Goal: Task Accomplishment & Management: Use online tool/utility

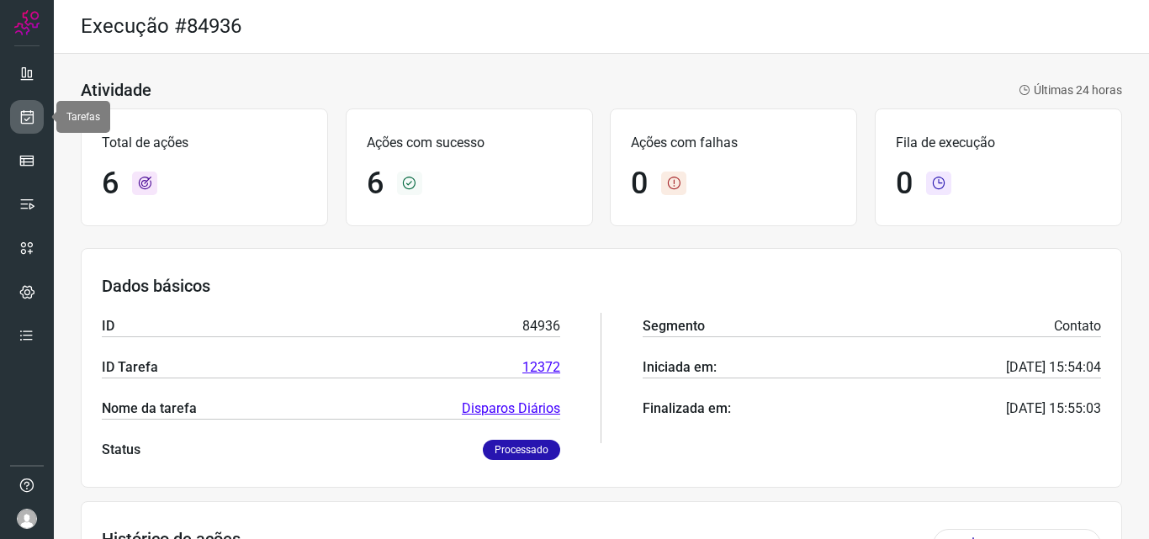
click at [23, 111] on icon at bounding box center [28, 116] width 18 height 17
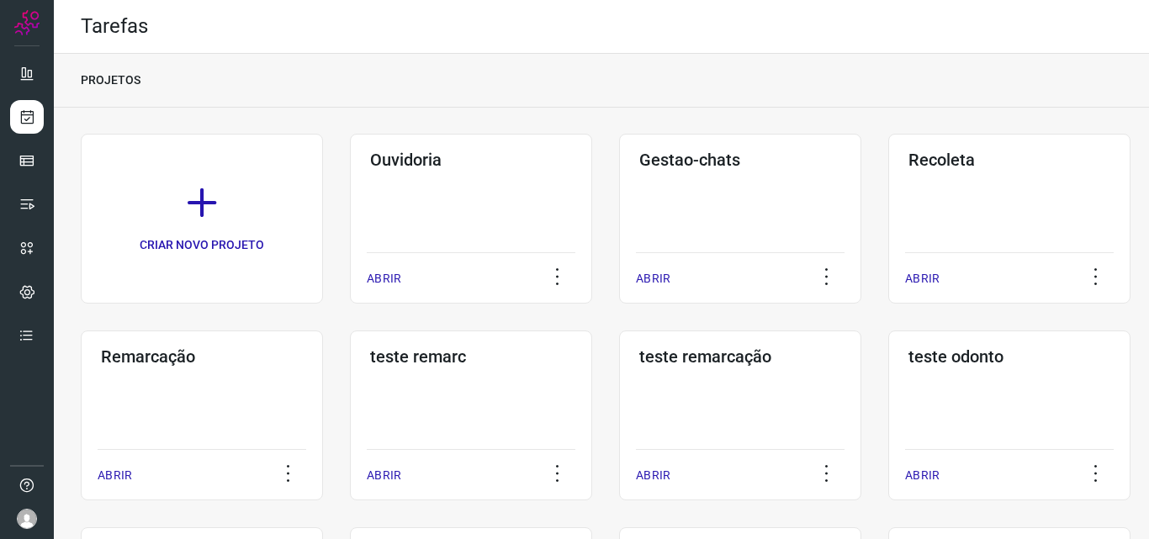
click at [262, 385] on div "Remarcação ABRIR" at bounding box center [202, 416] width 242 height 170
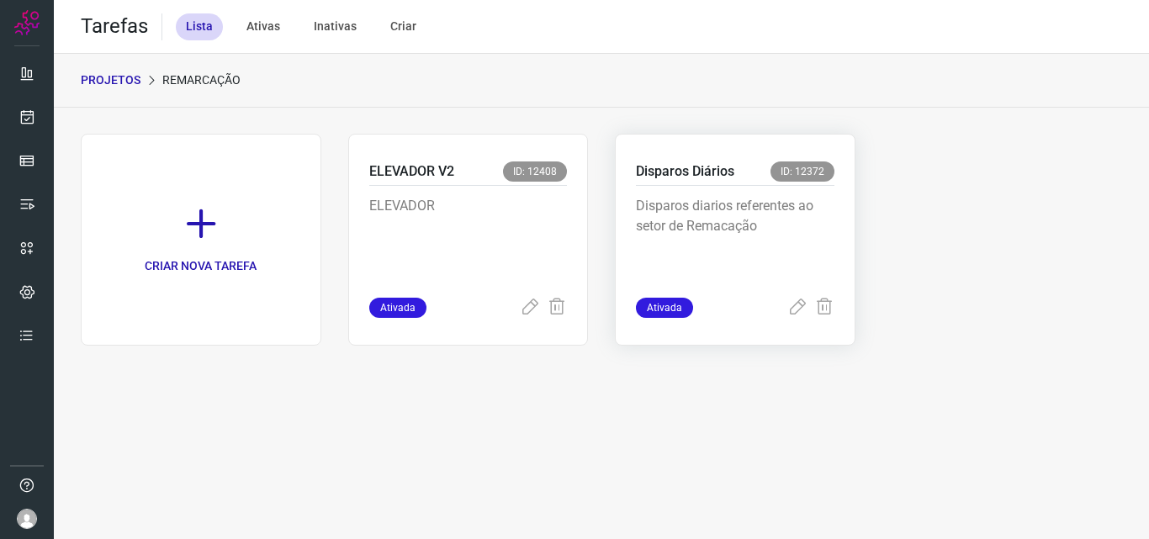
click at [770, 241] on p "Disparos diarios referentes ao setor de Remacação" at bounding box center [735, 238] width 198 height 84
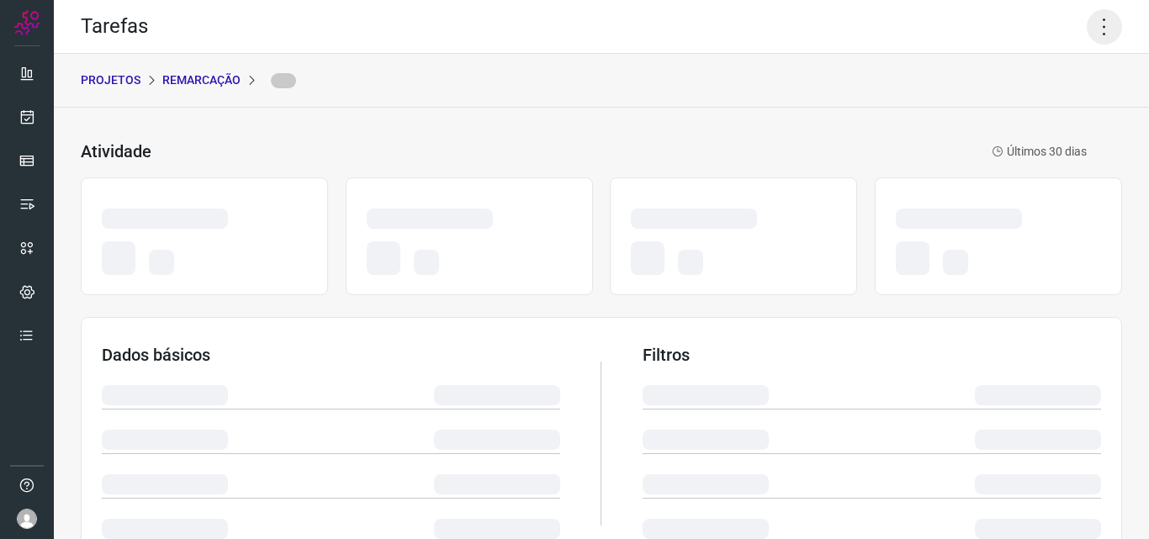
click at [1095, 19] on icon at bounding box center [1104, 26] width 35 height 35
click at [1097, 34] on icon at bounding box center [1104, 26] width 35 height 35
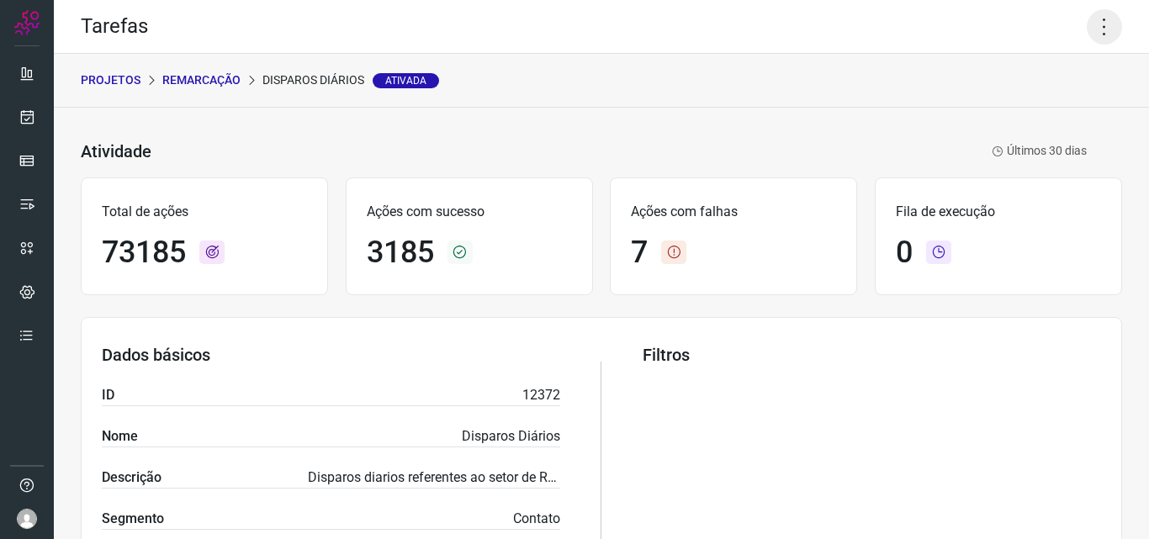
click at [1090, 24] on icon at bounding box center [1104, 26] width 35 height 35
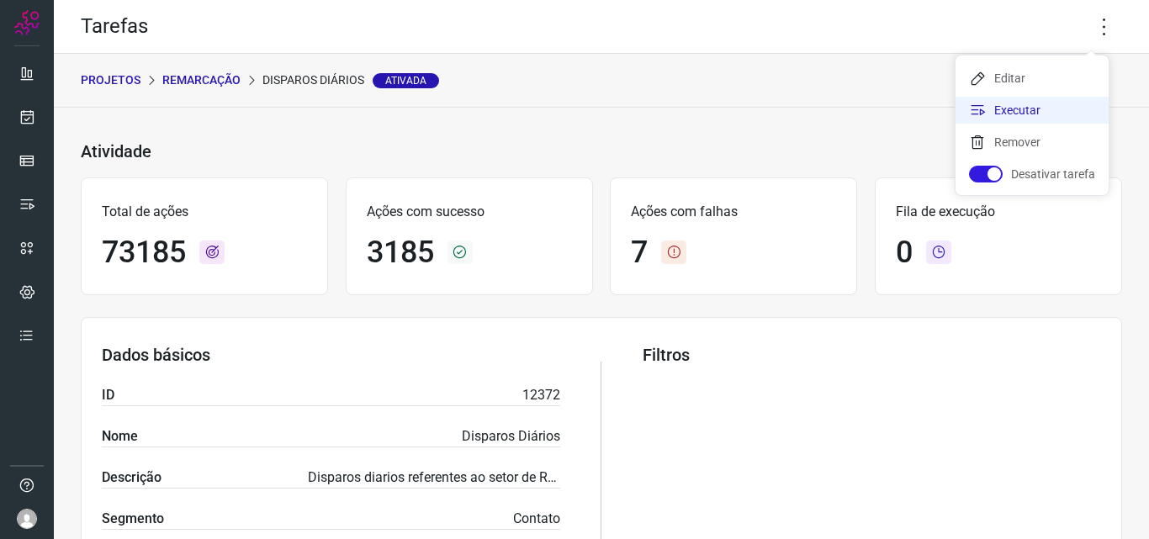
click at [1014, 112] on li "Executar" at bounding box center [1031, 110] width 153 height 27
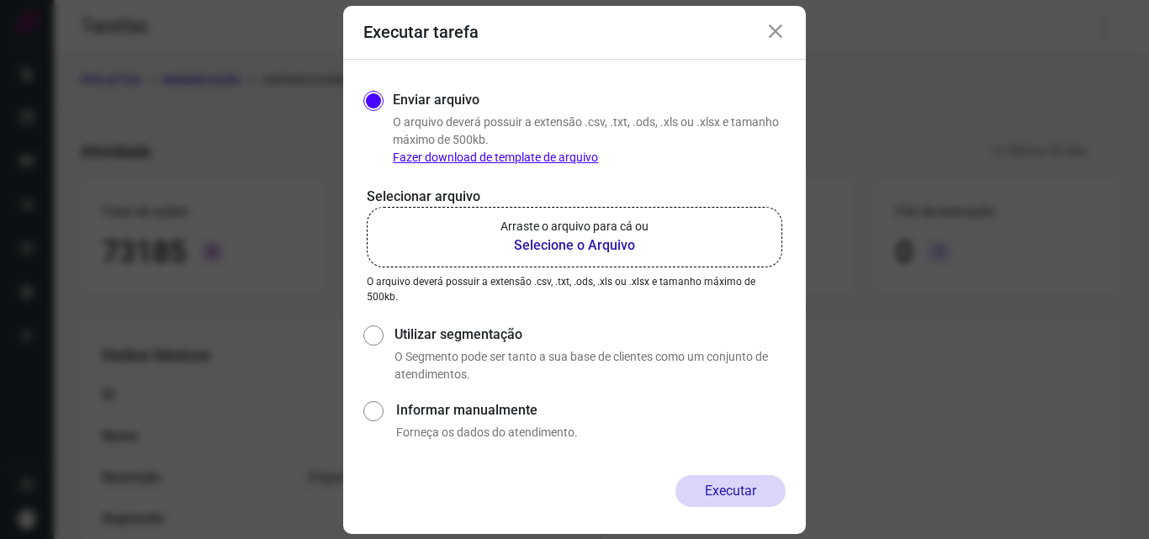
click at [597, 243] on b "Selecione o Arquivo" at bounding box center [574, 245] width 148 height 20
click at [0, 0] on input "Arraste o arquivo para cá ou Selecione o Arquivo" at bounding box center [0, 0] width 0 height 0
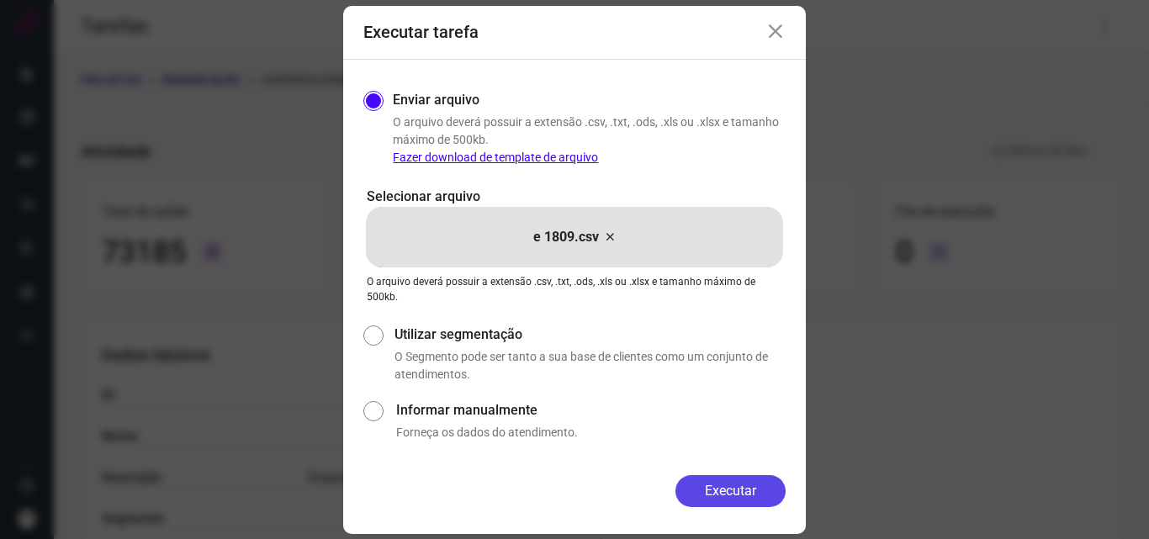
click at [720, 477] on button "Executar" at bounding box center [730, 491] width 110 height 32
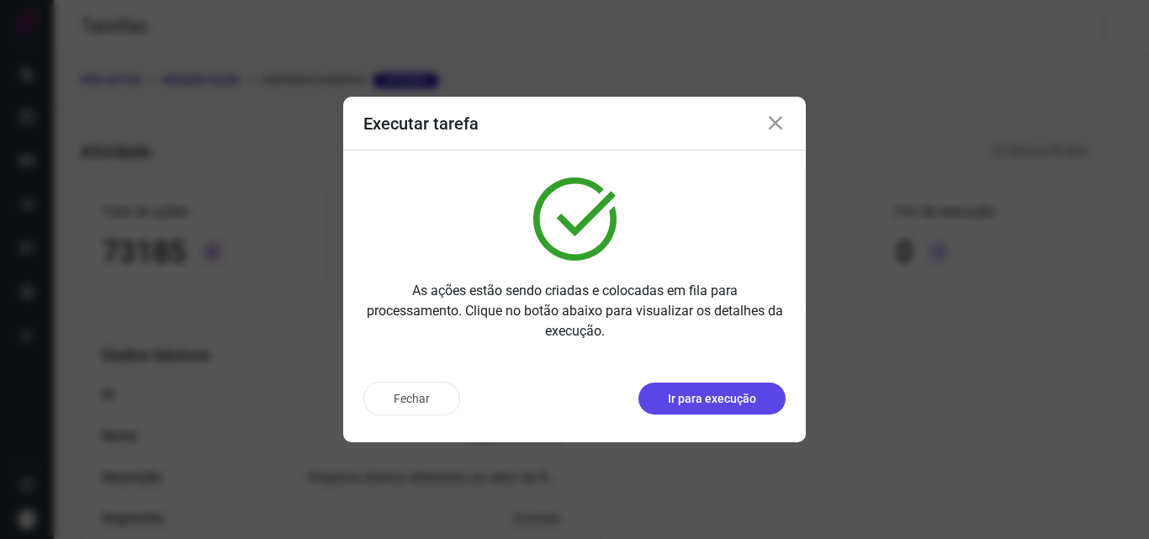
click at [733, 405] on p "Ir para execução" at bounding box center [712, 399] width 88 height 18
